Goal: Task Accomplishment & Management: Manage account settings

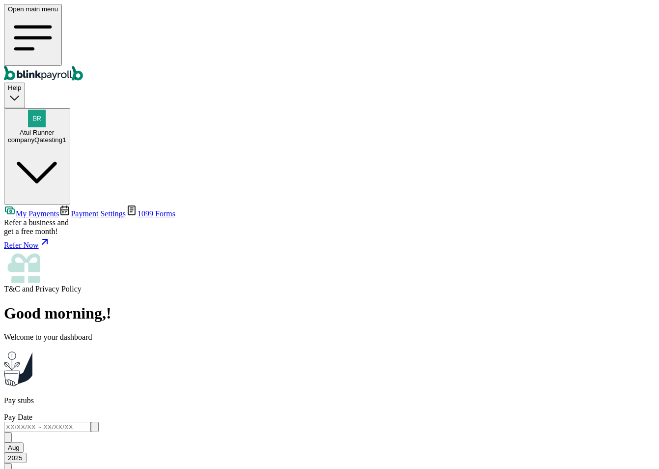
click at [71, 209] on span "Payment Settings" at bounding box center [98, 213] width 55 height 8
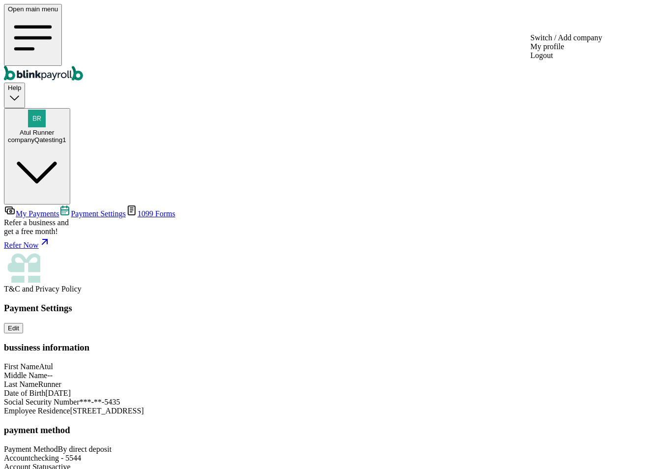
click at [66, 136] on div "companyQatesting1" at bounding box center [37, 139] width 58 height 7
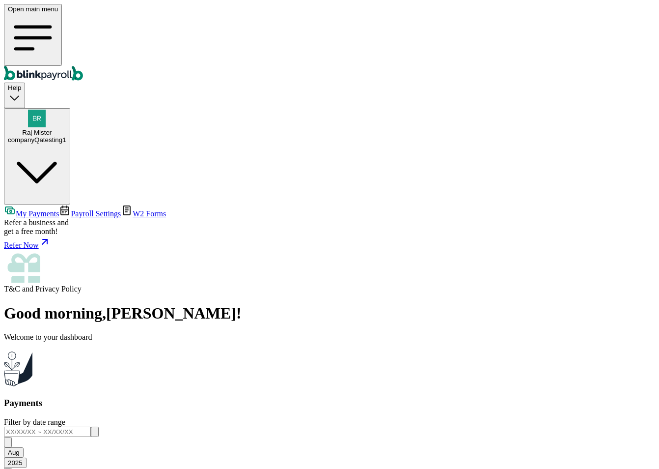
click at [77, 209] on link "Payroll Settings" at bounding box center [90, 213] width 62 height 8
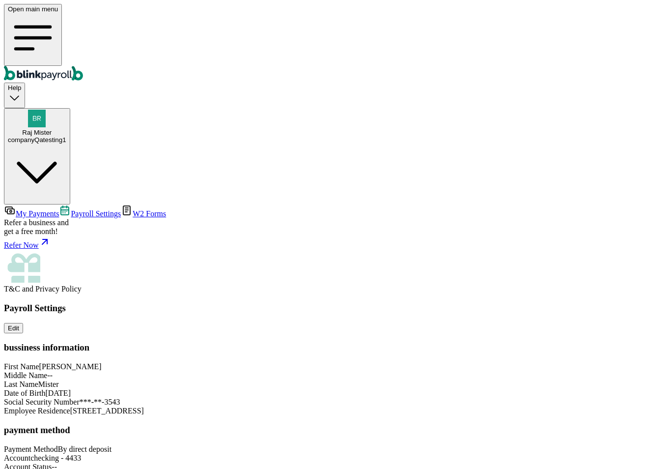
scroll to position [43, 0]
click at [66, 136] on div "companyQatesting1" at bounding box center [37, 139] width 58 height 7
drag, startPoint x: 575, startPoint y: 68, endPoint x: 610, endPoint y: 138, distance: 78.2
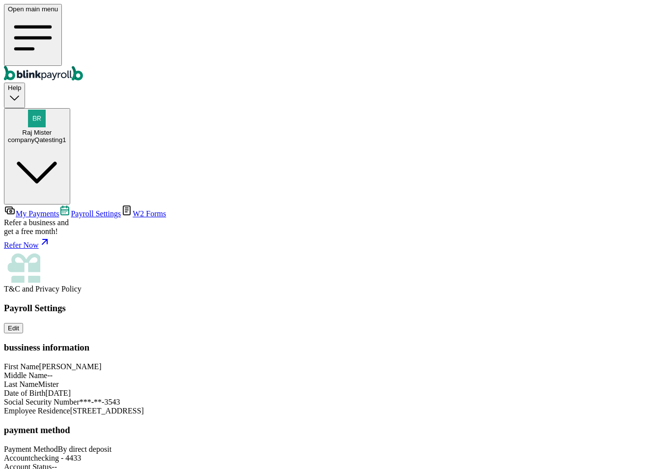
scroll to position [0, 0]
click at [121, 209] on link "W2 Forms" at bounding box center [143, 213] width 45 height 8
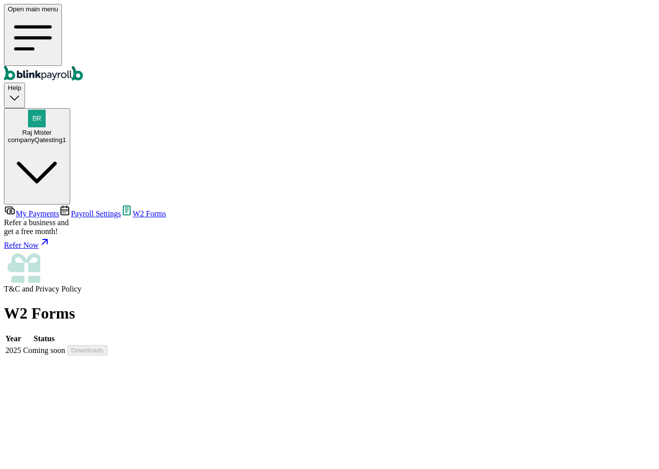
click at [59, 209] on link "My Payments" at bounding box center [31, 213] width 55 height 8
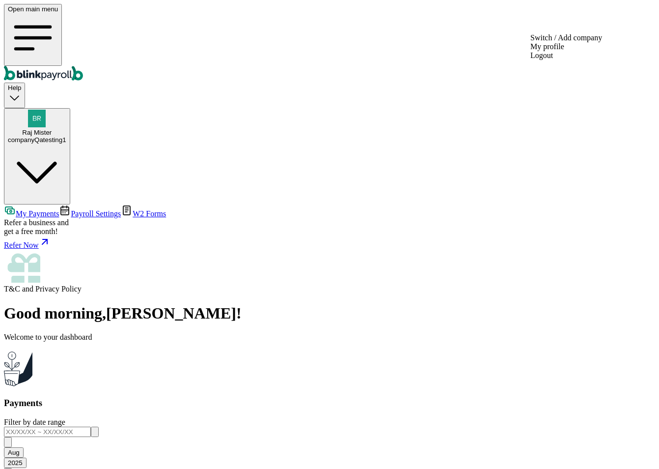
click at [66, 136] on div "companyQatesting1" at bounding box center [37, 139] width 58 height 7
copy span "branko+testrajmister1@blinkpayroll.com"
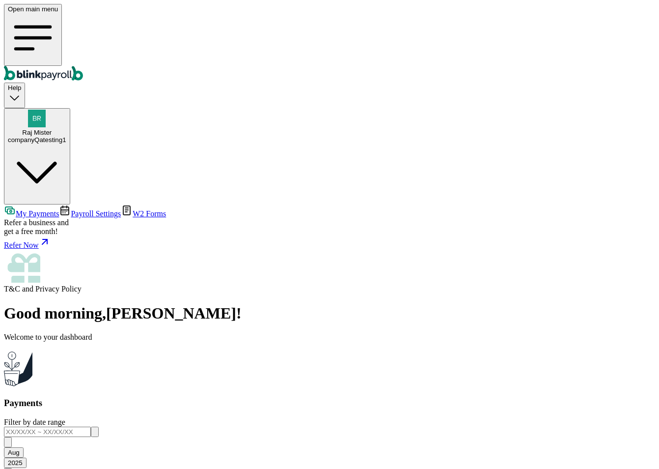
click at [588, 32] on div "Open main menu Help Raj Mister companyQatesting1" at bounding box center [329, 104] width 651 height 200
click at [66, 136] on div "companyQatesting1" at bounding box center [37, 139] width 58 height 7
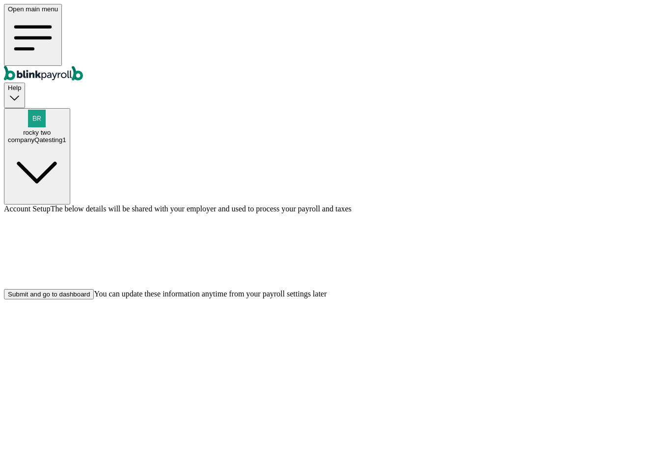
click at [90, 298] on div "Submit and go to dashboard" at bounding box center [49, 293] width 82 height 7
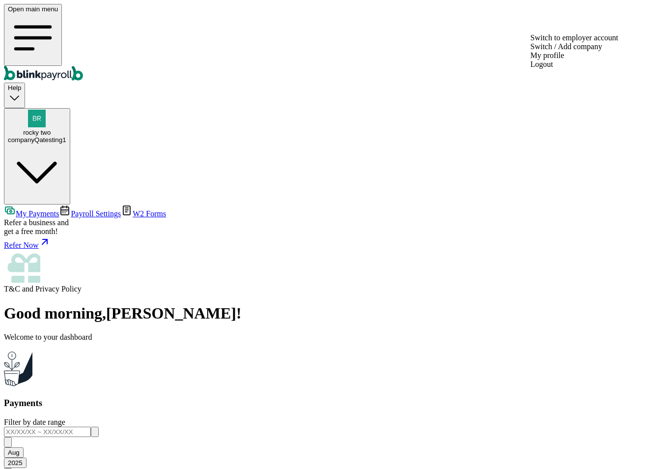
click at [51, 129] on span "rocky two" at bounding box center [37, 132] width 28 height 7
click at [66, 136] on div "companyQatesting1" at bounding box center [37, 139] width 58 height 7
click at [71, 209] on span "Payroll Settings" at bounding box center [96, 213] width 50 height 8
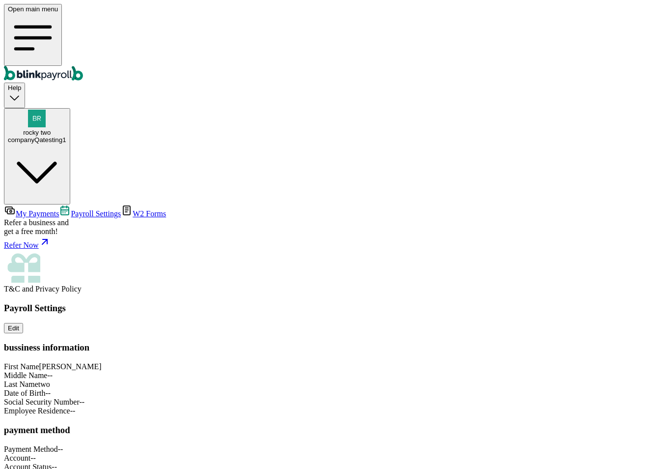
click at [59, 209] on span "My Payments" at bounding box center [37, 213] width 43 height 8
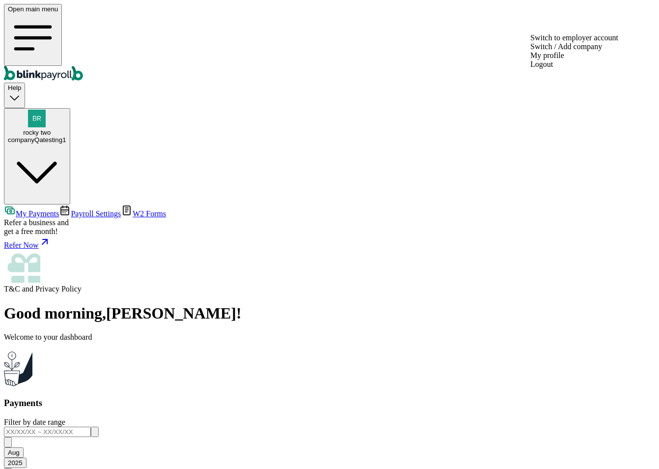
click at [66, 136] on div "companyQatesting1" at bounding box center [37, 139] width 58 height 7
click at [51, 129] on span "rocky two" at bounding box center [37, 132] width 28 height 7
click at [66, 136] on div "companyQatesting1" at bounding box center [37, 139] width 58 height 7
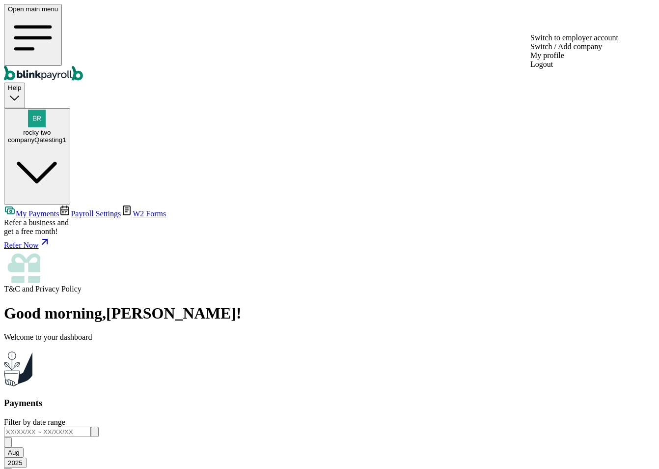
click at [51, 129] on span "rocky two" at bounding box center [37, 132] width 28 height 7
click at [66, 136] on div "companyQatesting1" at bounding box center [37, 139] width 58 height 7
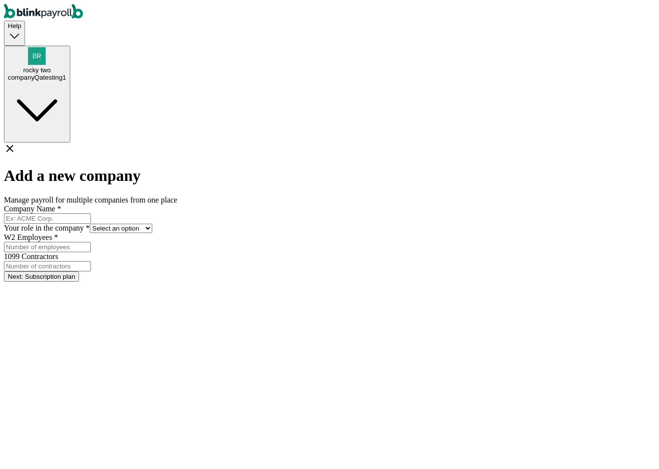
click at [91, 213] on input "Company Name *" at bounding box center [47, 218] width 87 height 10
type input "new company"
click at [152, 224] on select "Select an option Business owner HR CPA / Accountant Other" at bounding box center [121, 228] width 62 height 9
select select "owner"
click at [152, 224] on select "Select an option Business owner HR CPA / Accountant Other" at bounding box center [121, 228] width 62 height 9
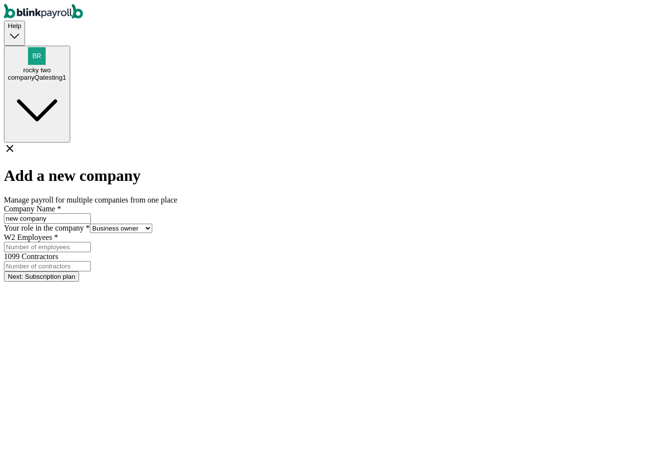
click at [91, 242] on input "W2 Employees *" at bounding box center [47, 247] width 87 height 10
type input "1"
click at [91, 261] on input "1099 Contractors" at bounding box center [47, 266] width 87 height 10
type input "1"
click at [79, 271] on button "Next: Subscription plan" at bounding box center [41, 276] width 75 height 10
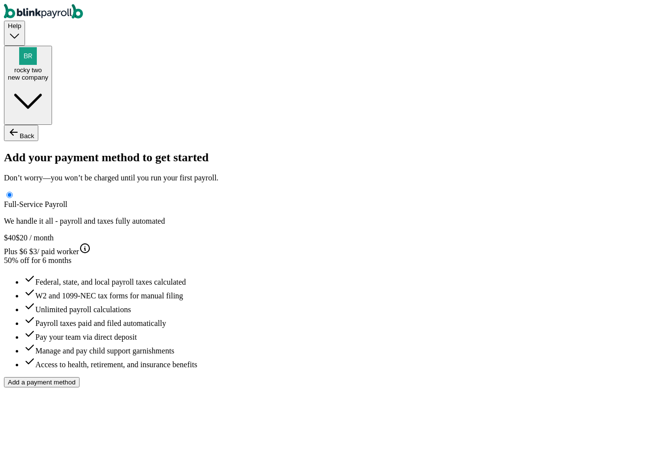
type input "test"
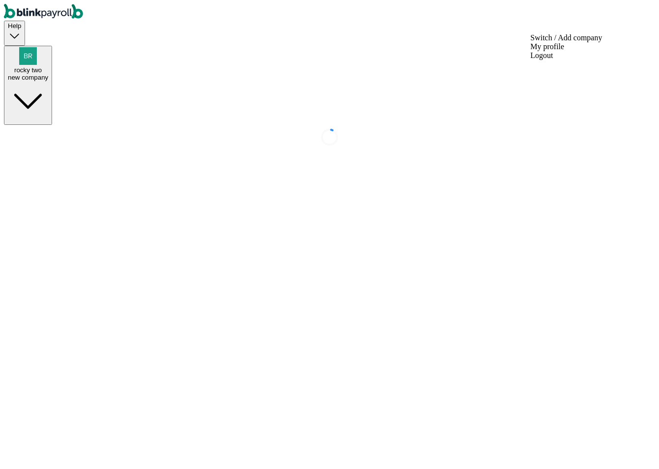
click at [42, 66] on span "rocky two" at bounding box center [28, 69] width 28 height 7
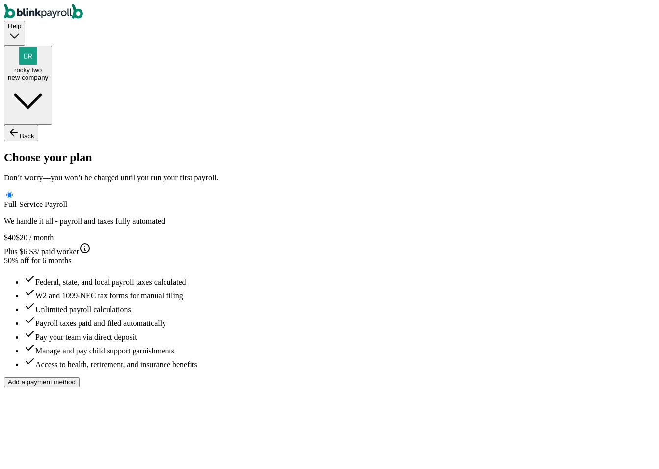
click at [48, 74] on div "new company" at bounding box center [28, 77] width 40 height 7
click at [42, 66] on span "rocky two" at bounding box center [28, 69] width 28 height 7
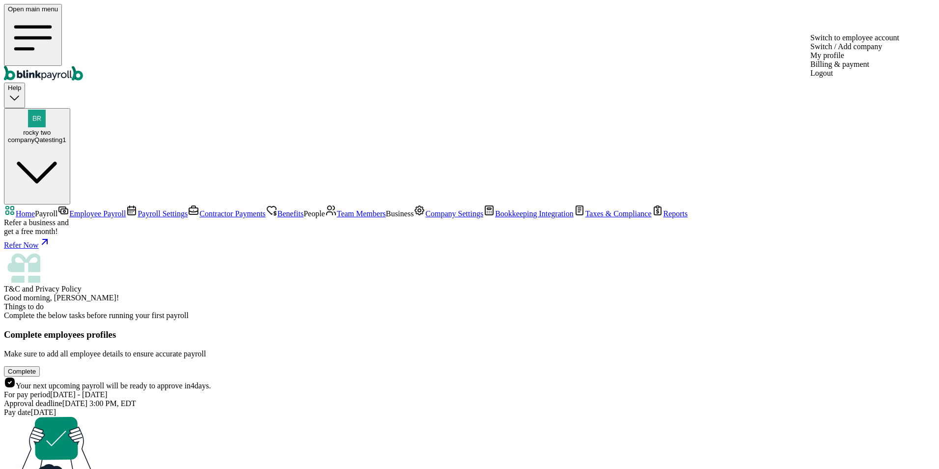
click at [66, 136] on div "companyQatesting1" at bounding box center [37, 139] width 58 height 7
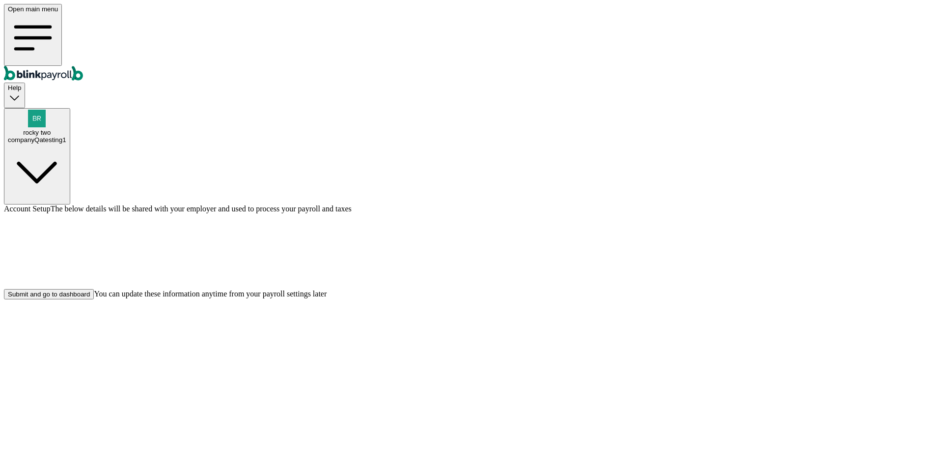
click at [90, 298] on div "Submit and go to dashboard" at bounding box center [49, 293] width 82 height 7
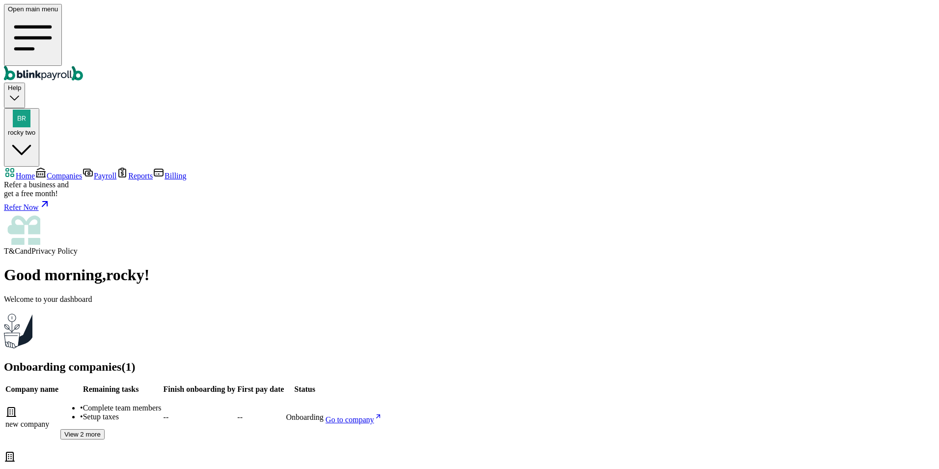
click at [63, 171] on span "Companies" at bounding box center [64, 175] width 35 height 8
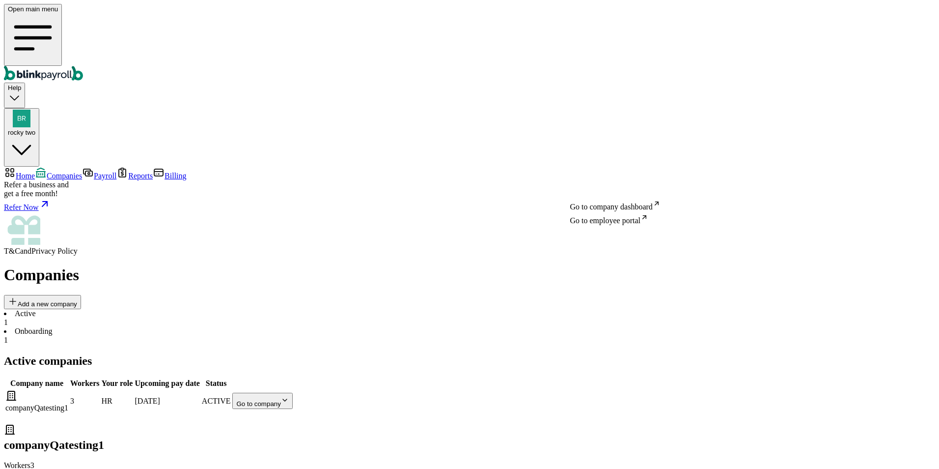
click at [639, 181] on body "Open main menu Help rocky two Home Companies Payroll Reports Billing Refer a bu…" at bounding box center [469, 265] width 931 height 523
click at [70, 167] on nav "Home Companies Payroll Reports Billing Refer a business and get a free month! R…" at bounding box center [469, 211] width 931 height 89
click at [165, 171] on span "Billing" at bounding box center [176, 175] width 22 height 8
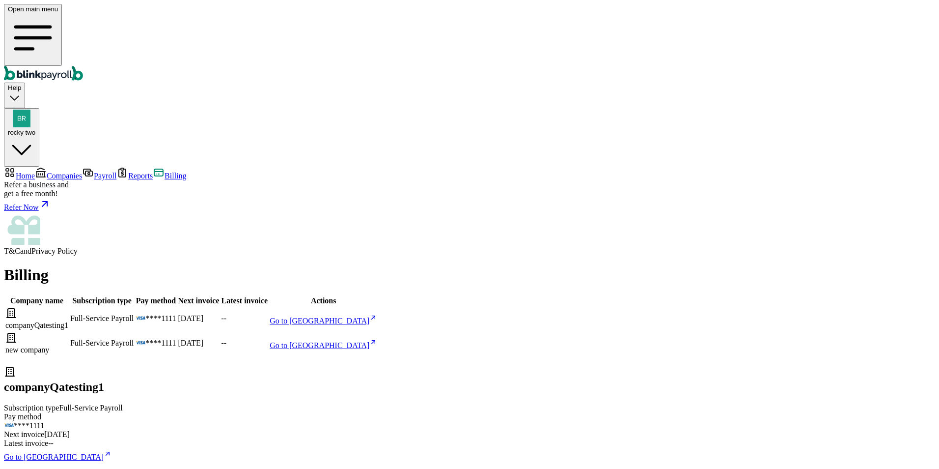
click at [128, 171] on span "Reports" at bounding box center [140, 175] width 25 height 8
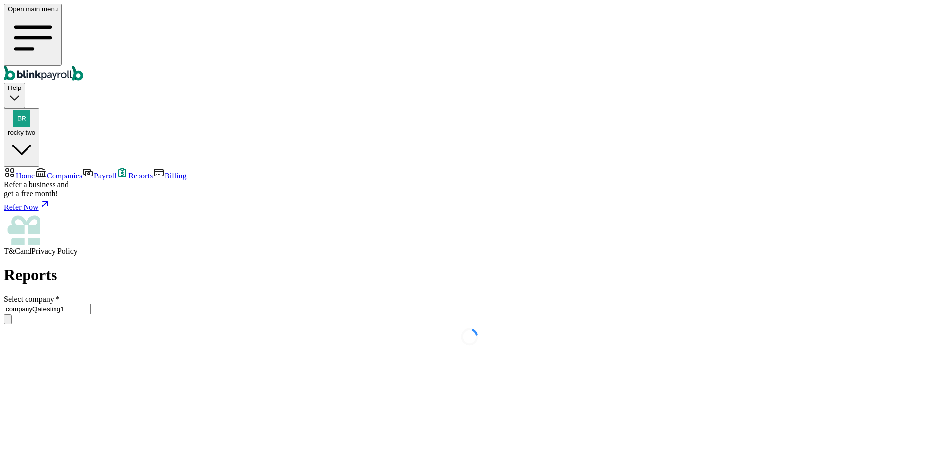
click at [128, 171] on span "Reports" at bounding box center [140, 175] width 25 height 8
click at [91, 304] on input "companyQatesting1" at bounding box center [47, 309] width 87 height 10
click at [94, 171] on span "Payroll" at bounding box center [105, 175] width 23 height 8
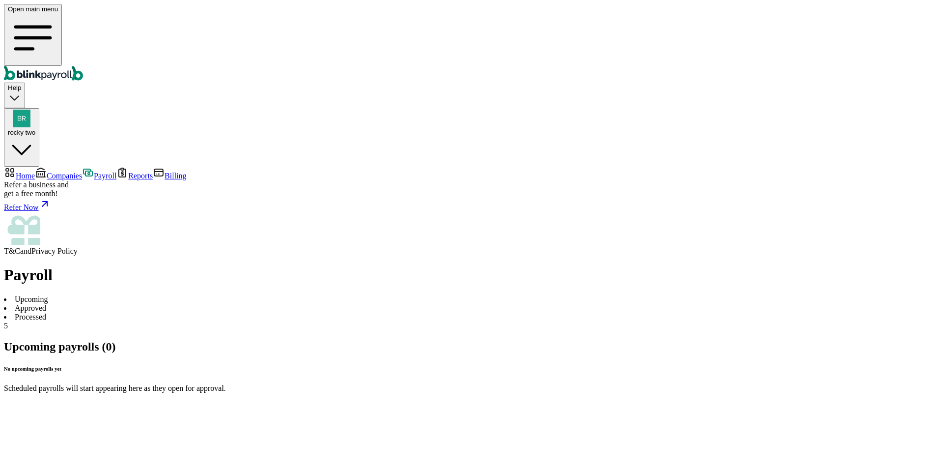
click at [280, 312] on li "Processed 5" at bounding box center [469, 321] width 931 height 18
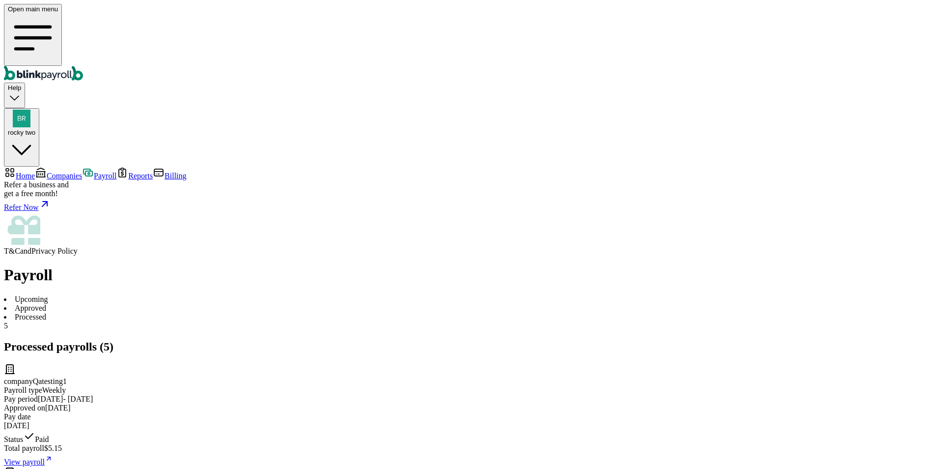
click at [71, 171] on span "Companies" at bounding box center [64, 175] width 35 height 8
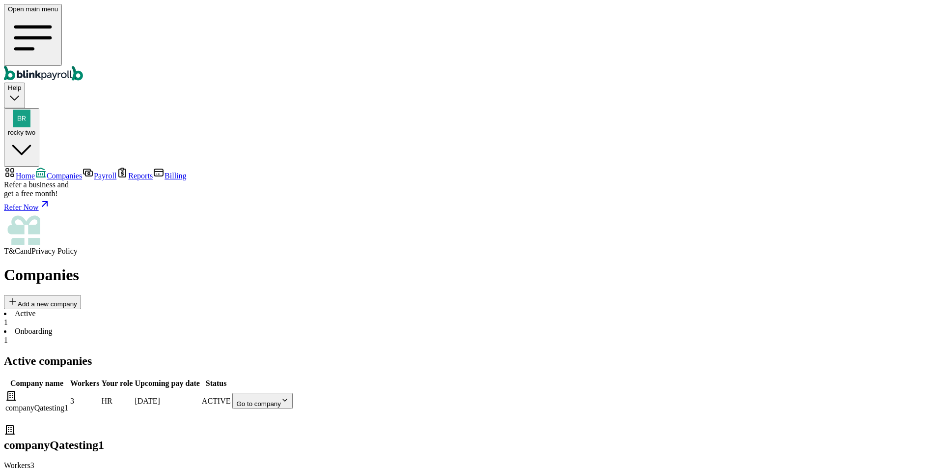
click at [35, 171] on span "Home" at bounding box center [25, 175] width 19 height 8
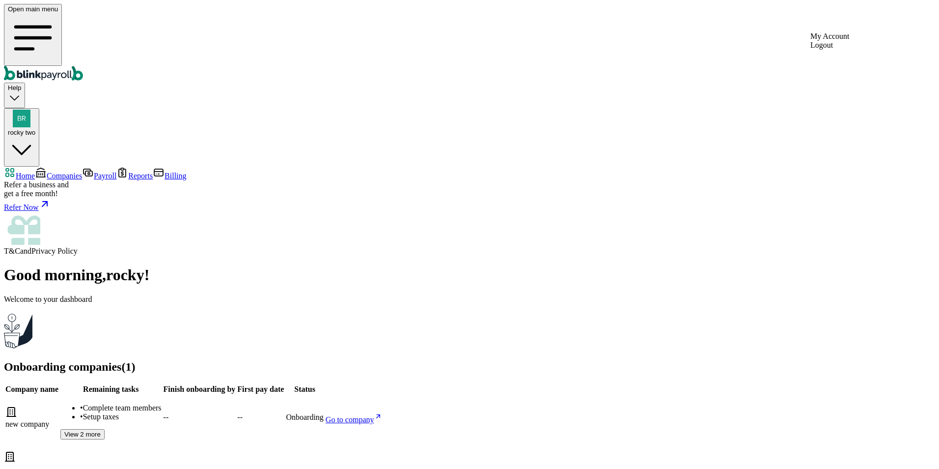
click at [35, 110] on div "rocky two" at bounding box center [22, 123] width 28 height 27
click at [101, 430] on span "View 2 more" at bounding box center [82, 433] width 36 height 7
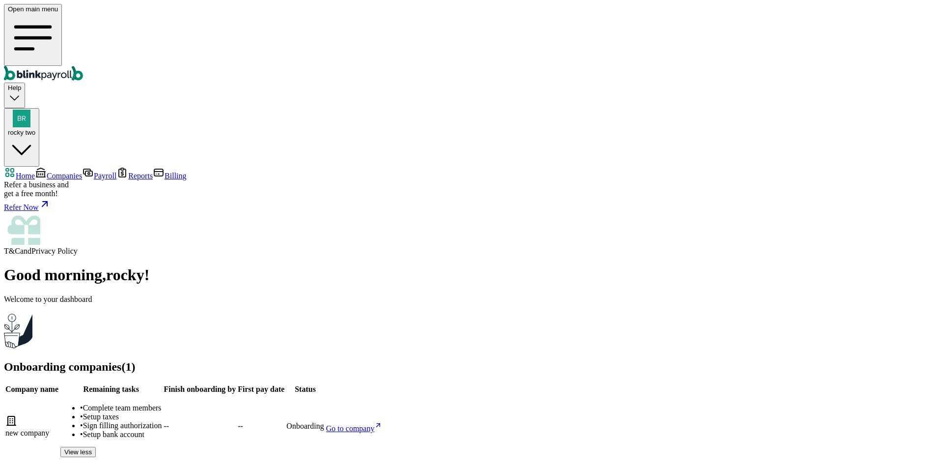
click at [64, 171] on span "Companies" at bounding box center [64, 175] width 35 height 8
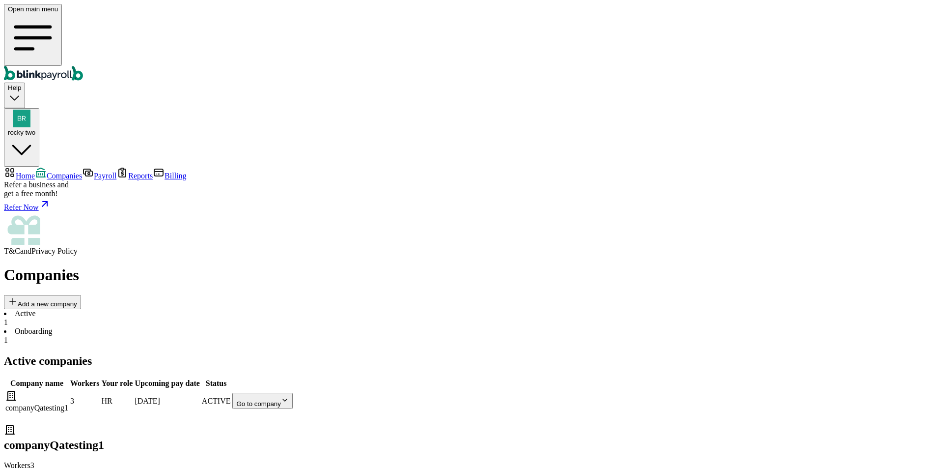
click at [235, 327] on li "Onboarding 1" at bounding box center [469, 336] width 931 height 18
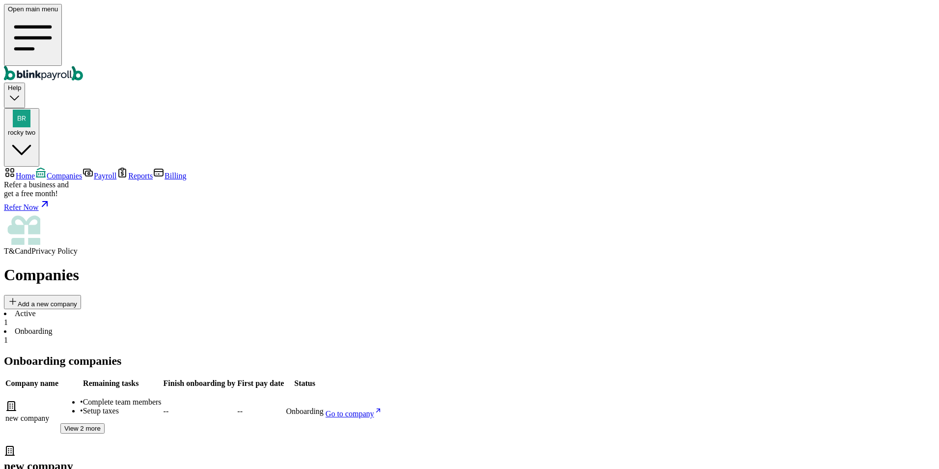
click at [190, 309] on div "Active 1 Onboarding 1" at bounding box center [469, 326] width 931 height 35
click at [177, 309] on li "Active 1" at bounding box center [469, 318] width 931 height 18
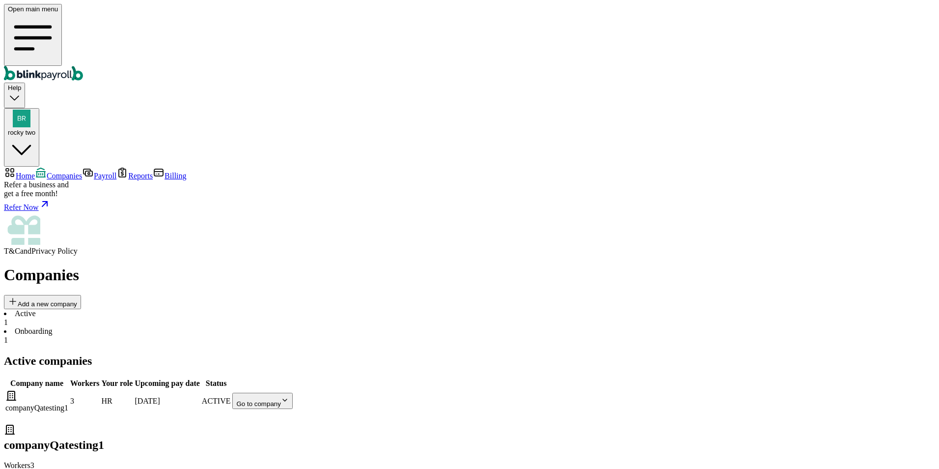
click at [635, 182] on body "Open main menu Help rocky two Home Companies Payroll Reports Billing Refer a bu…" at bounding box center [469, 265] width 931 height 523
drag, startPoint x: 366, startPoint y: 130, endPoint x: 406, endPoint y: 135, distance: 39.6
click at [406, 354] on div "Active companies Company name Workers Your role Upcoming pay date Status compan…" at bounding box center [469, 433] width 931 height 159
drag, startPoint x: 406, startPoint y: 135, endPoint x: 398, endPoint y: 190, distance: 56.1
click at [134, 389] on td "HR" at bounding box center [117, 401] width 32 height 24
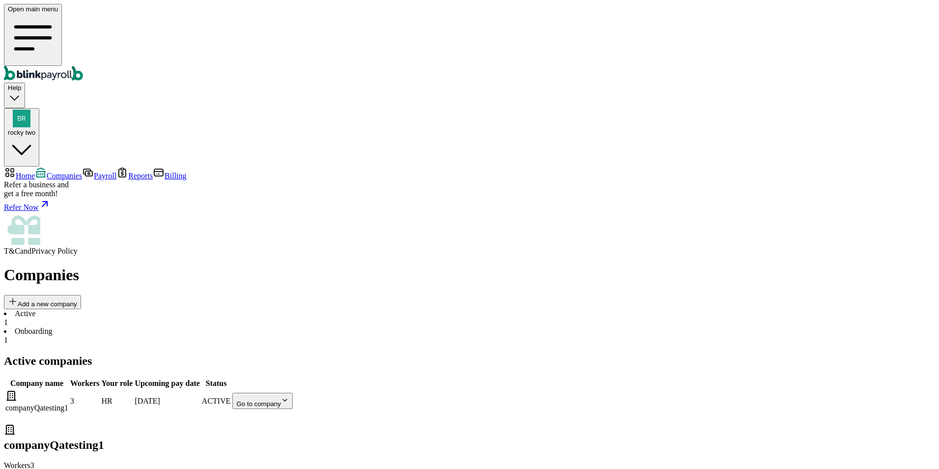
click at [642, 178] on body "Open main menu Help rocky two Home Companies Payroll Reports Billing Refer a bu…" at bounding box center [469, 265] width 931 height 523
click at [218, 327] on li "Onboarding 1" at bounding box center [469, 336] width 931 height 18
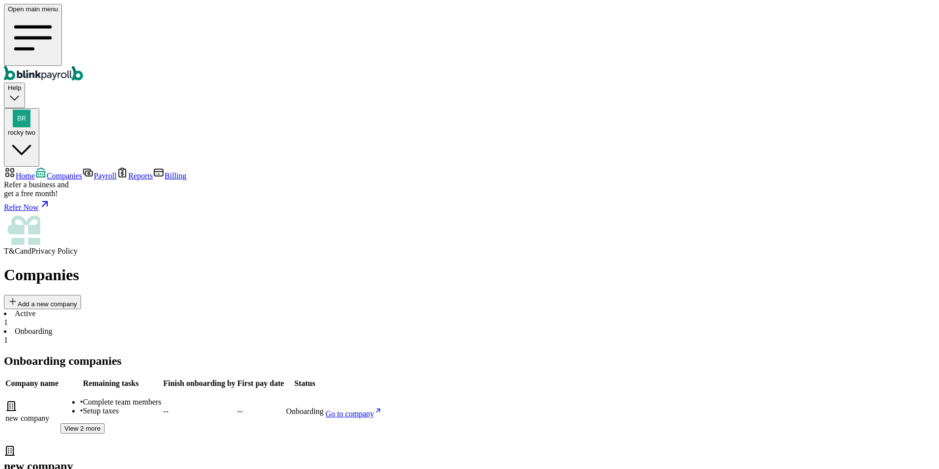
drag, startPoint x: 218, startPoint y: 90, endPoint x: 169, endPoint y: 97, distance: 48.7
click at [169, 318] on div "1" at bounding box center [469, 322] width 931 height 9
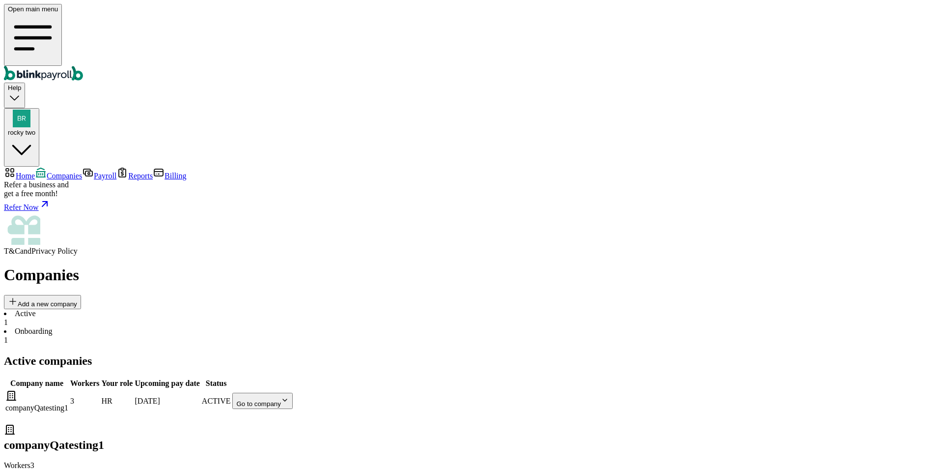
click at [94, 171] on span "Payroll" at bounding box center [105, 175] width 23 height 8
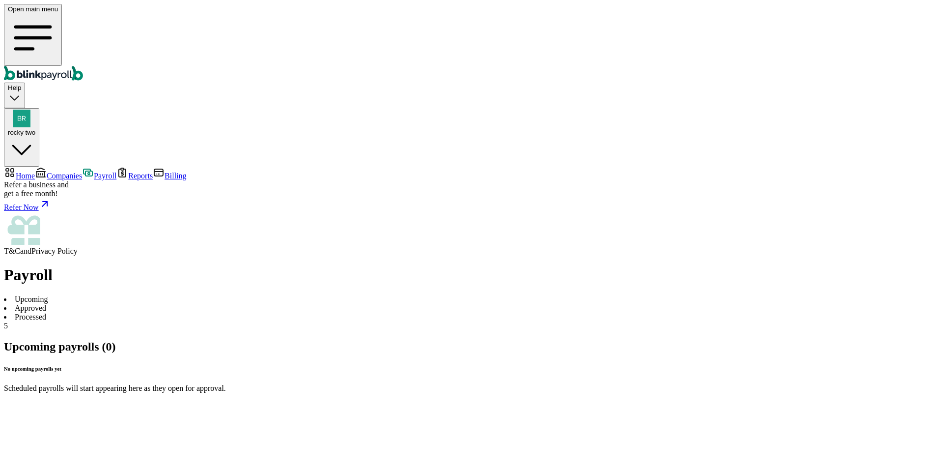
click at [35, 171] on link "Home" at bounding box center [19, 175] width 31 height 8
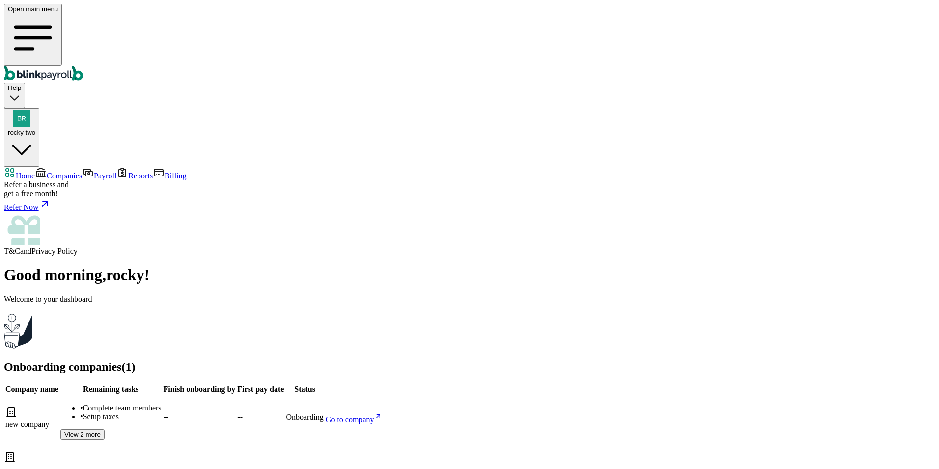
click at [82, 171] on span "Companies" at bounding box center [64, 175] width 35 height 8
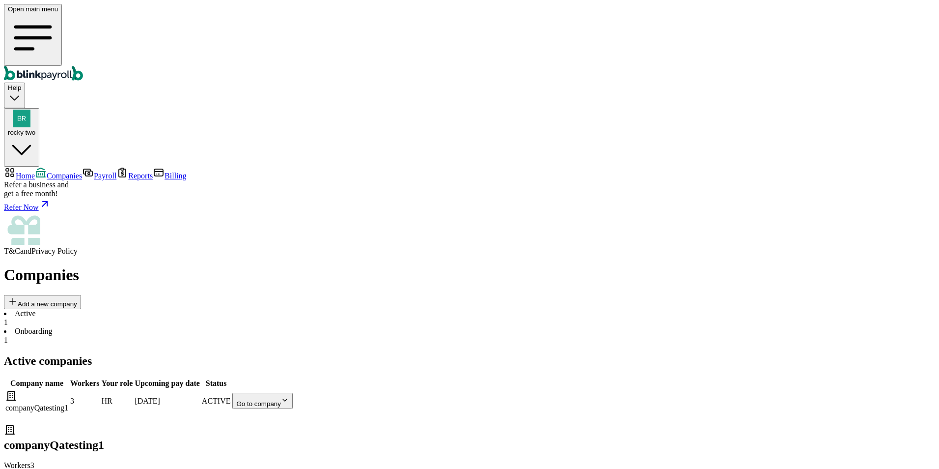
click at [233, 327] on li "Onboarding 1" at bounding box center [469, 336] width 931 height 18
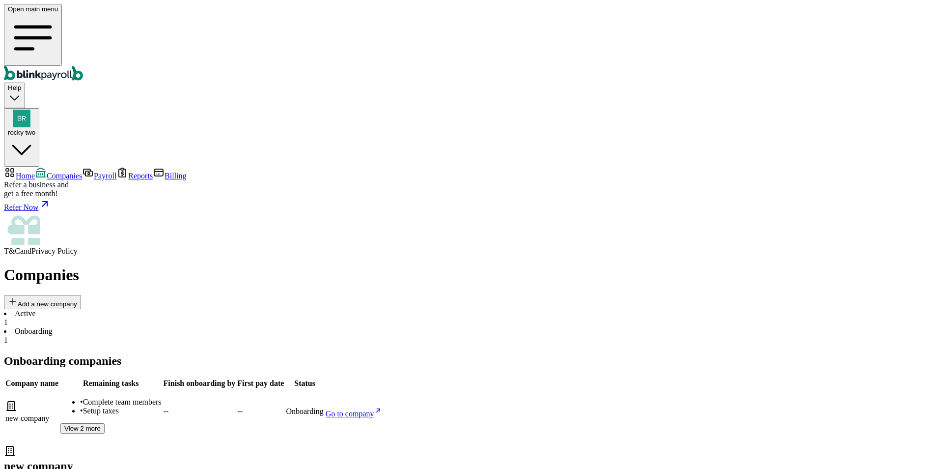
click at [128, 171] on span "Reports" at bounding box center [140, 175] width 25 height 8
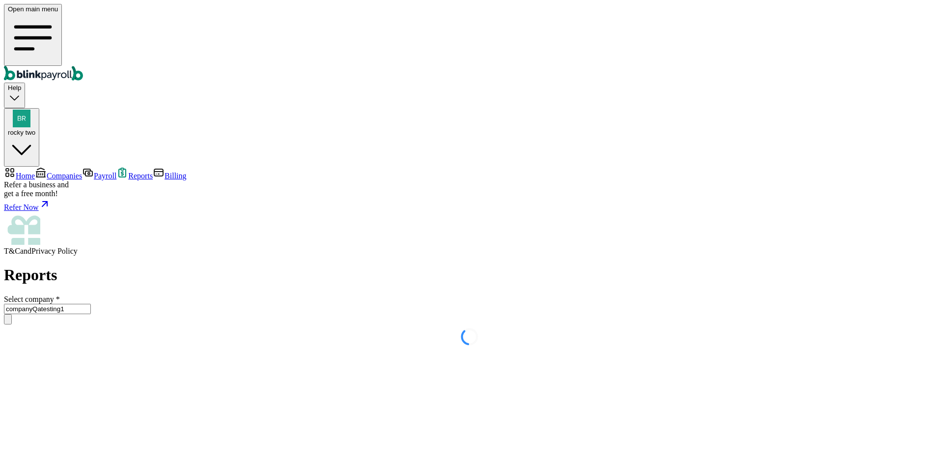
click at [94, 171] on span "Payroll" at bounding box center [105, 175] width 23 height 8
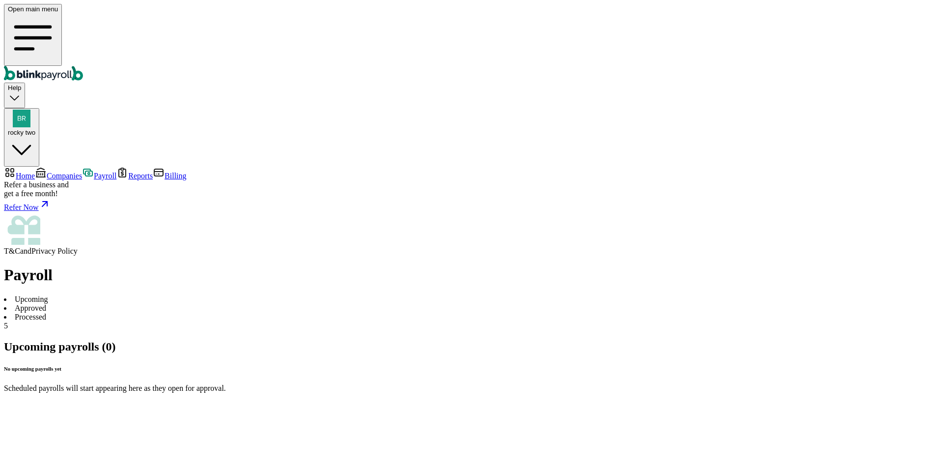
click at [68, 171] on link "Companies" at bounding box center [58, 175] width 47 height 8
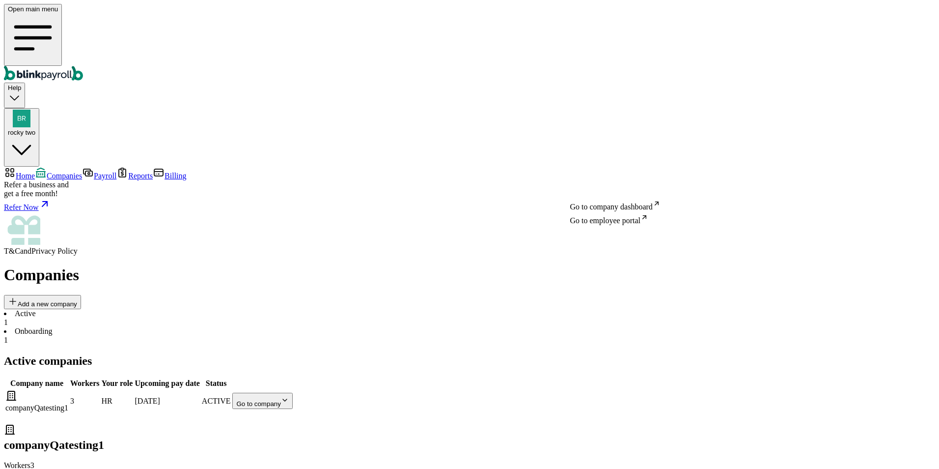
click at [591, 185] on body "Open main menu Help rocky two Home Companies Payroll Reports Billing Refer a bu…" at bounding box center [469, 265] width 931 height 523
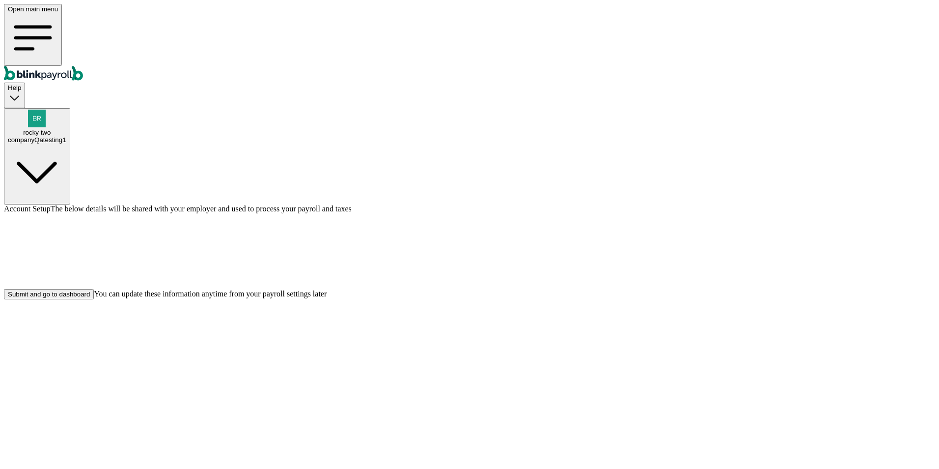
click at [90, 298] on div "Submit and go to dashboard" at bounding box center [49, 293] width 82 height 7
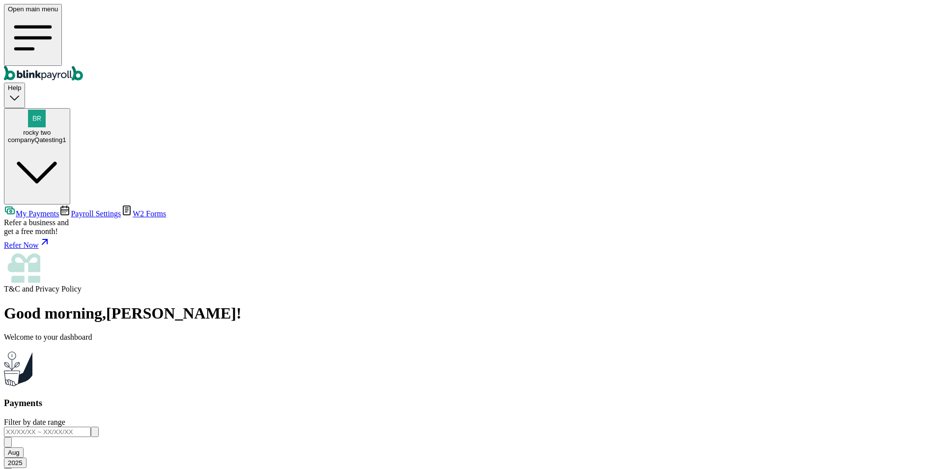
click at [66, 136] on div "companyQatesting1" at bounding box center [37, 139] width 58 height 7
click at [21, 84] on span "Help" at bounding box center [14, 87] width 13 height 7
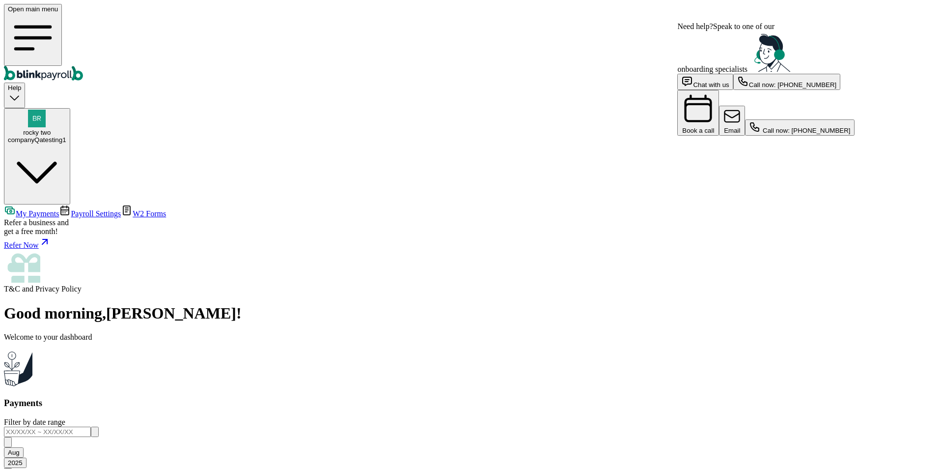
click at [21, 84] on div "Help" at bounding box center [14, 95] width 13 height 22
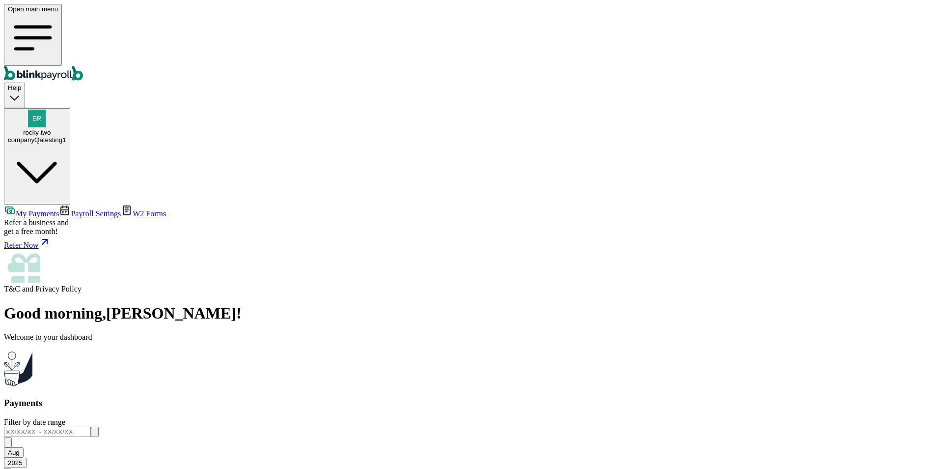
click at [69, 209] on link "Payroll Settings" at bounding box center [90, 213] width 62 height 8
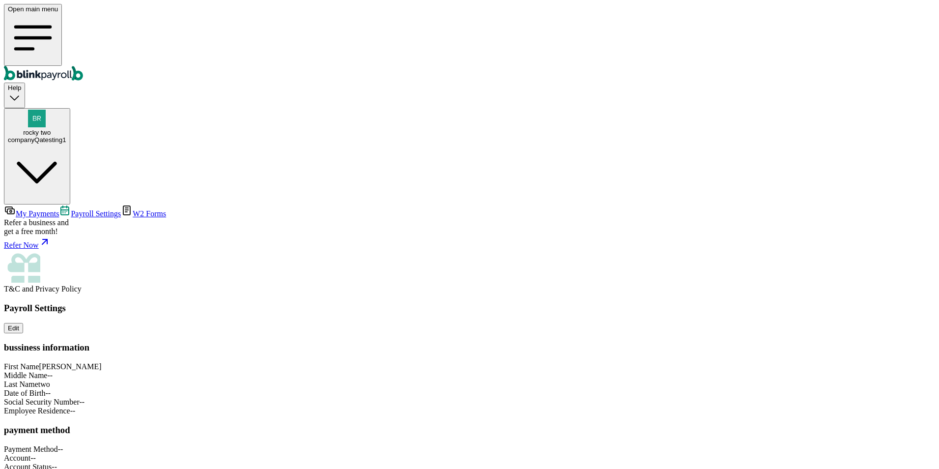
scroll to position [43, 0]
click at [34, 250] on div "Refer Now" at bounding box center [469, 243] width 931 height 14
click at [66, 136] on div "companyQatesting1" at bounding box center [37, 139] width 58 height 7
click at [59, 209] on span "My Payments" at bounding box center [37, 213] width 43 height 8
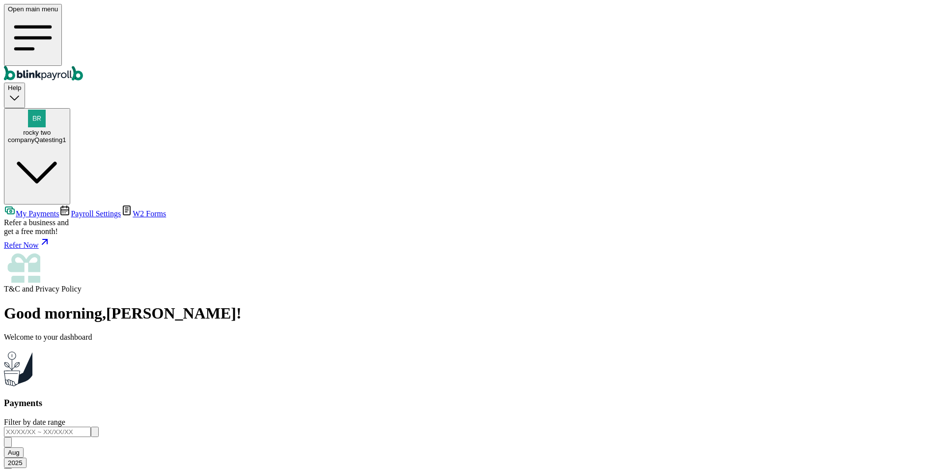
click at [71, 209] on span "Payroll Settings" at bounding box center [96, 213] width 50 height 8
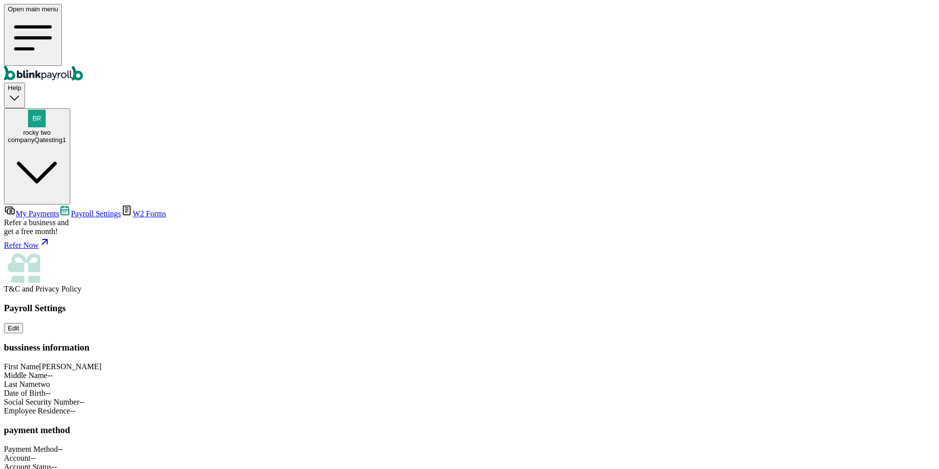
click at [133, 209] on span "W2 Forms" at bounding box center [149, 213] width 33 height 8
